Goal: Task Accomplishment & Management: Complete application form

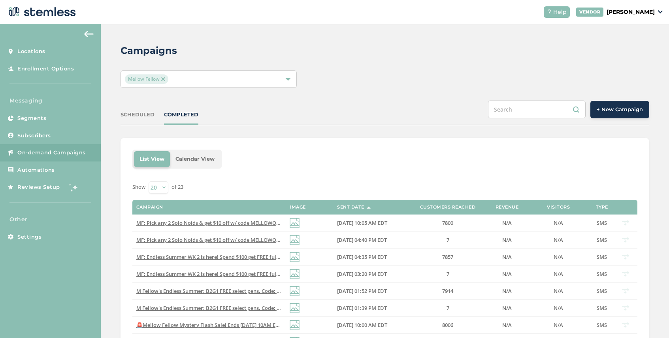
click at [619, 108] on span "+ New Campaign" at bounding box center [620, 110] width 46 height 8
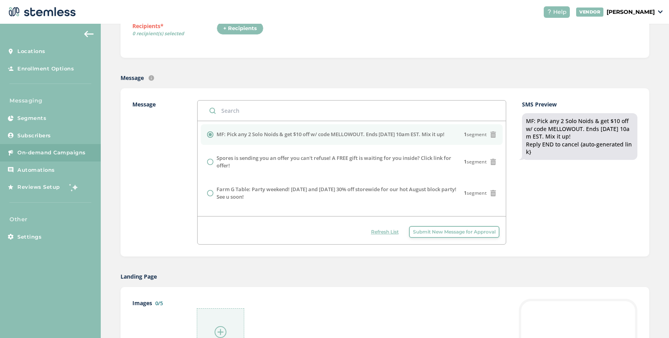
scroll to position [153, 0]
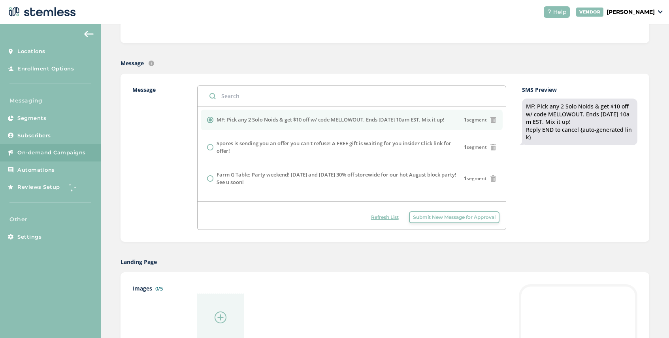
click at [433, 223] on div "Refresh List Submit New Message for Approval" at bounding box center [352, 215] width 308 height 28
click at [433, 221] on button "Submit New Message for Approval" at bounding box center [454, 217] width 91 height 12
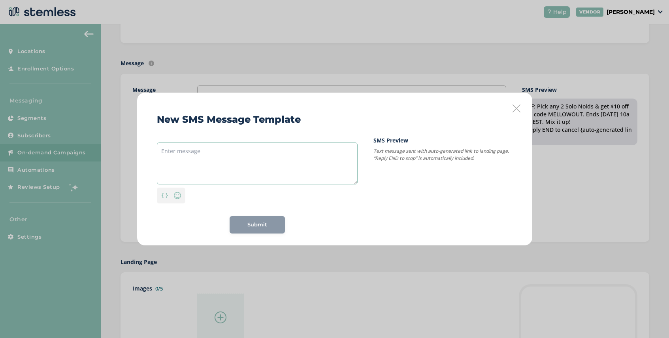
click at [217, 144] on textarea at bounding box center [257, 163] width 201 height 42
paste textarea "DSPO Alert! Buy a zip, get a half zip FREE Storewide! Plus HUGE savings on prem…"
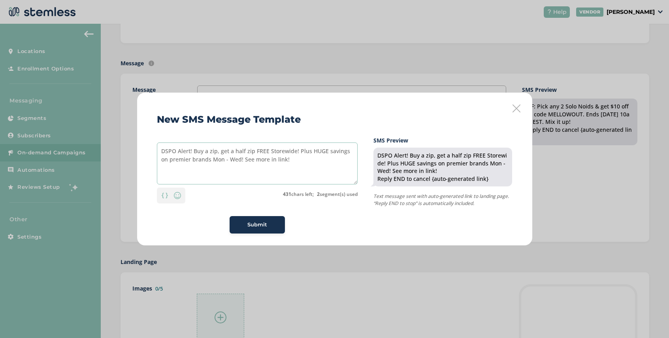
click at [218, 153] on textarea "DSPO Alert! Buy a zip, get a half zip FREE Storewide! Plus HUGE savings on prem…" at bounding box center [257, 163] width 201 height 42
click at [220, 158] on textarea "DSPO Alert! Buy a zip get a half zip FREE Storewide! Plus HUGE savings on premi…" at bounding box center [257, 163] width 201 height 42
drag, startPoint x: 279, startPoint y: 161, endPoint x: 243, endPoint y: 162, distance: 36.4
click at [243, 162] on textarea "DSPO Alert! Buy a zip get a half zip FREE Storewide! Plus HUGE savings on premi…" at bounding box center [257, 163] width 201 height 42
click at [308, 153] on textarea "DSPO Alert! Buy a zip get a half zip FREE Storewide! Plus HUGE savings on premi…" at bounding box center [257, 163] width 201 height 42
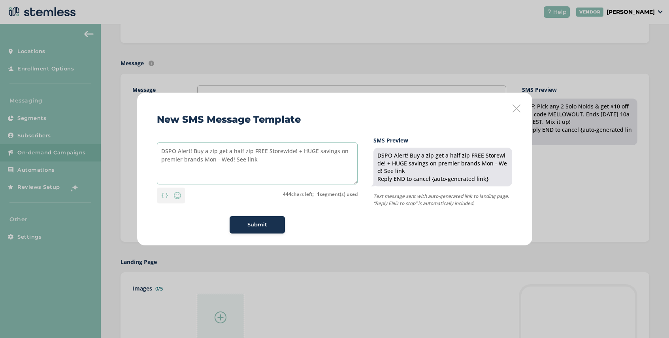
click at [255, 160] on textarea "DSPO Alert! Buy a zip get a half zip FREE Storewide! + HUGE savings on premier …" at bounding box center [257, 163] width 201 height 42
drag, startPoint x: 286, startPoint y: 162, endPoint x: 246, endPoint y: 161, distance: 40.3
click at [246, 161] on textarea "DSPO Alert! Buy a zip get a half zip FREE Storewide! + HUGE savings on premier …" at bounding box center [257, 163] width 201 height 42
click at [242, 152] on textarea "DSPO Alert! Buy a zip get a half zip FREE Storewide! + HUGE savings on premier …" at bounding box center [257, 163] width 201 height 42
click at [208, 153] on textarea "DSPO Alert! Buy a zip get a 1/2 zip FREE Storewide! + HUGE savings on premier b…" at bounding box center [257, 163] width 201 height 42
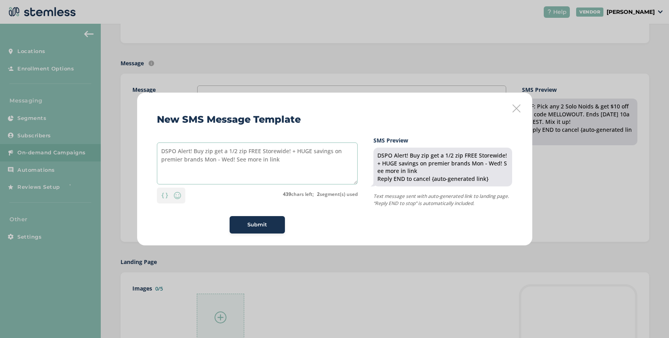
click at [192, 151] on textarea "DSPO Alert! Buy zip get a 1/2 zip FREE Storewide! + HUGE savings on premier bra…" at bounding box center [257, 163] width 201 height 42
click at [187, 154] on textarea "DSPO: Buy zip get a 1/2 zip FREE Storewide! + HUGE savings on premier brands Mo…" at bounding box center [257, 163] width 201 height 42
click at [255, 159] on textarea "DSPO: Buy a zip get a 1/2 zip FREE Storewide! + HUGE savings on premier brands …" at bounding box center [257, 163] width 201 height 42
click at [237, 162] on textarea "DSPO: Buy a zip get a 1/2 zip FREE Storewide! + HUGE savings on premier brands …" at bounding box center [257, 163] width 201 height 42
click at [282, 151] on textarea "DSPO: Buy a zip get a 1/2 zip FREE Storewide! + HUGE savings on premier brands …" at bounding box center [257, 163] width 201 height 42
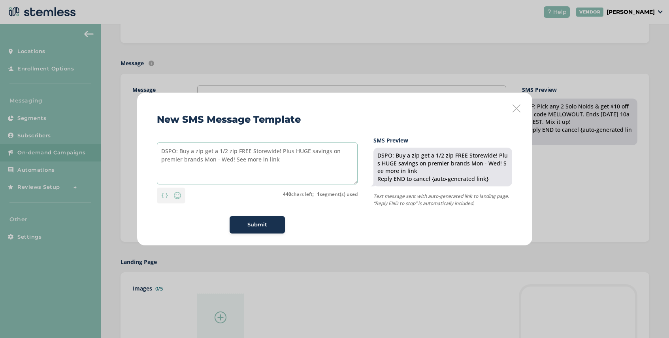
click at [277, 160] on textarea "DSPO: Buy a zip get a 1/2 zip FREE Storewide! Plus HUGE savings on premier bran…" at bounding box center [257, 163] width 201 height 42
type textarea "DSPO: Buy a zip get a 1/2 zip FREE Storewide! Plus HUGE savings on premier bran…"
click at [252, 225] on span "Submit" at bounding box center [257, 225] width 20 height 8
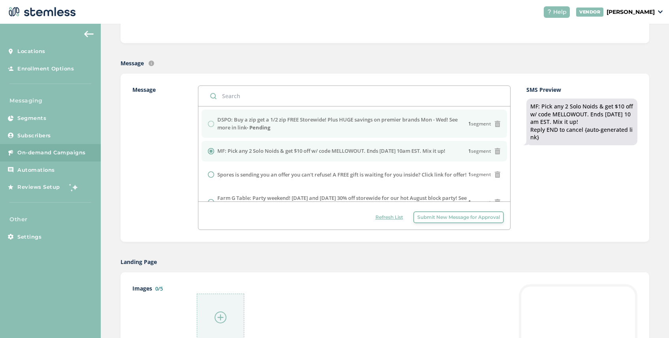
drag, startPoint x: 247, startPoint y: 128, endPoint x: 219, endPoint y: 122, distance: 29.1
click at [219, 122] on label "DSPO: Buy a zip get a 1/2 zip FREE Storewide! Plus HUGE savings on premier bran…" at bounding box center [342, 123] width 251 height 15
copy label "DSPO: Buy a zip get a 1/2 zip FREE Storewide! Plus HUGE savings on premier bran…"
